Goal: Navigation & Orientation: Find specific page/section

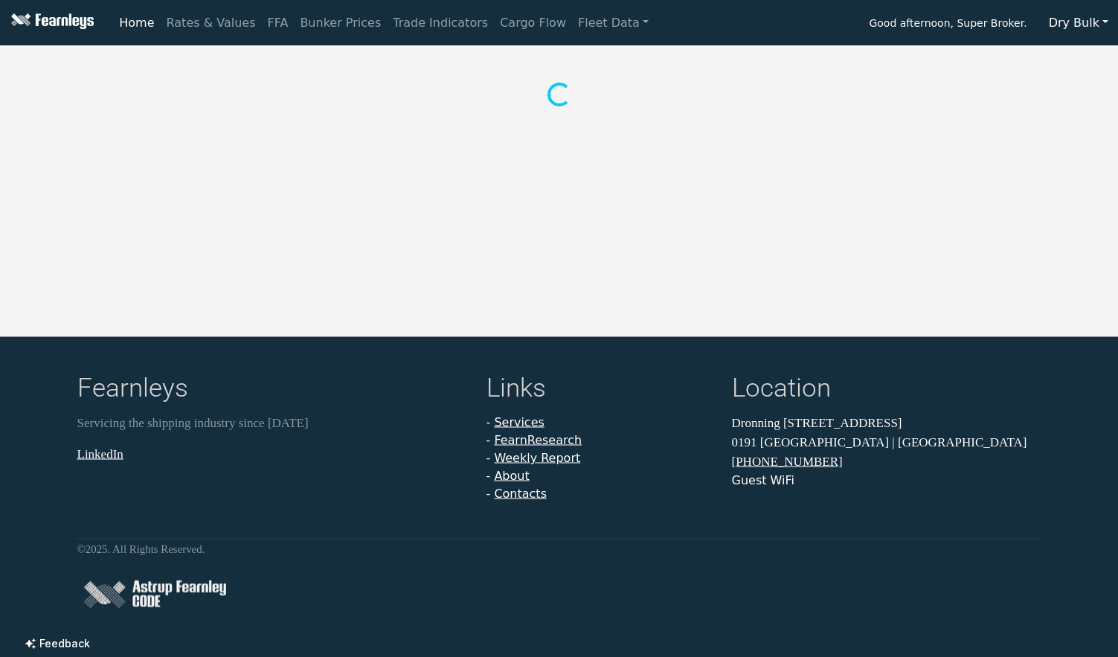
click at [1084, 22] on button "Dry Bulk" at bounding box center [1078, 23] width 79 height 28
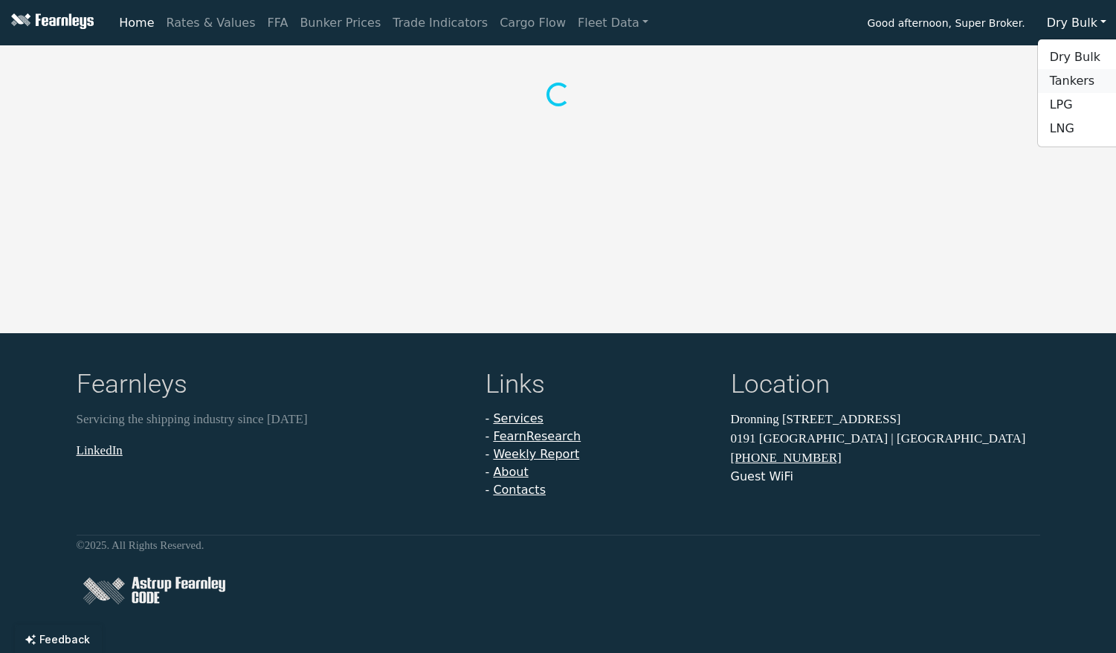
click at [1084, 80] on link "Tankers" at bounding box center [1097, 81] width 118 height 24
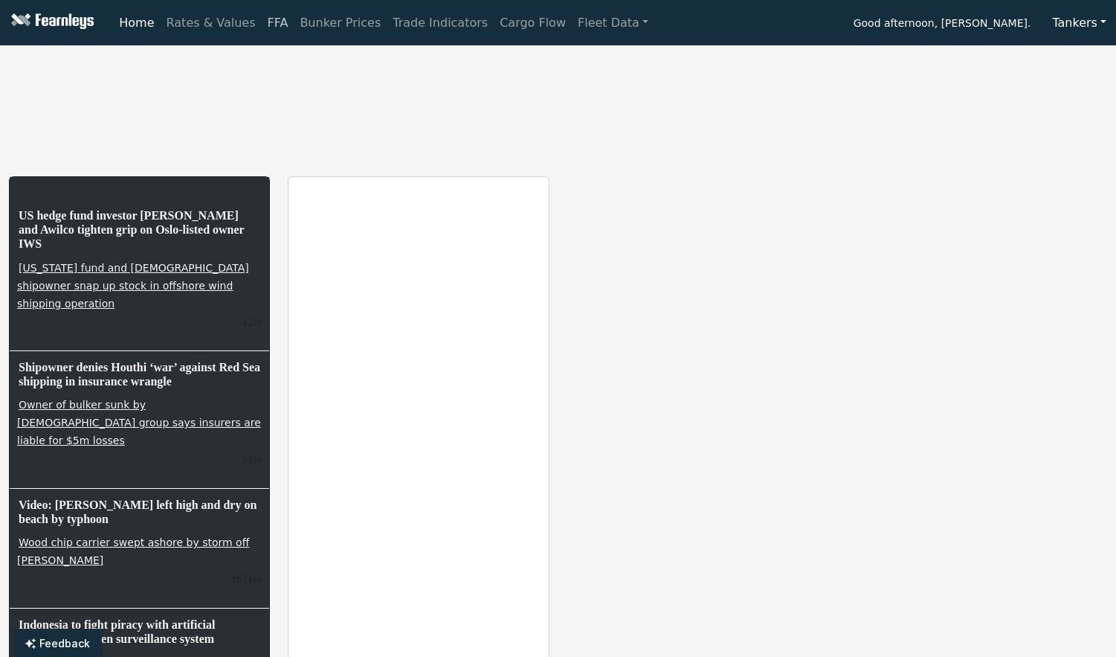
click at [262, 19] on link "FFA" at bounding box center [278, 23] width 33 height 30
